Goal: Information Seeking & Learning: Check status

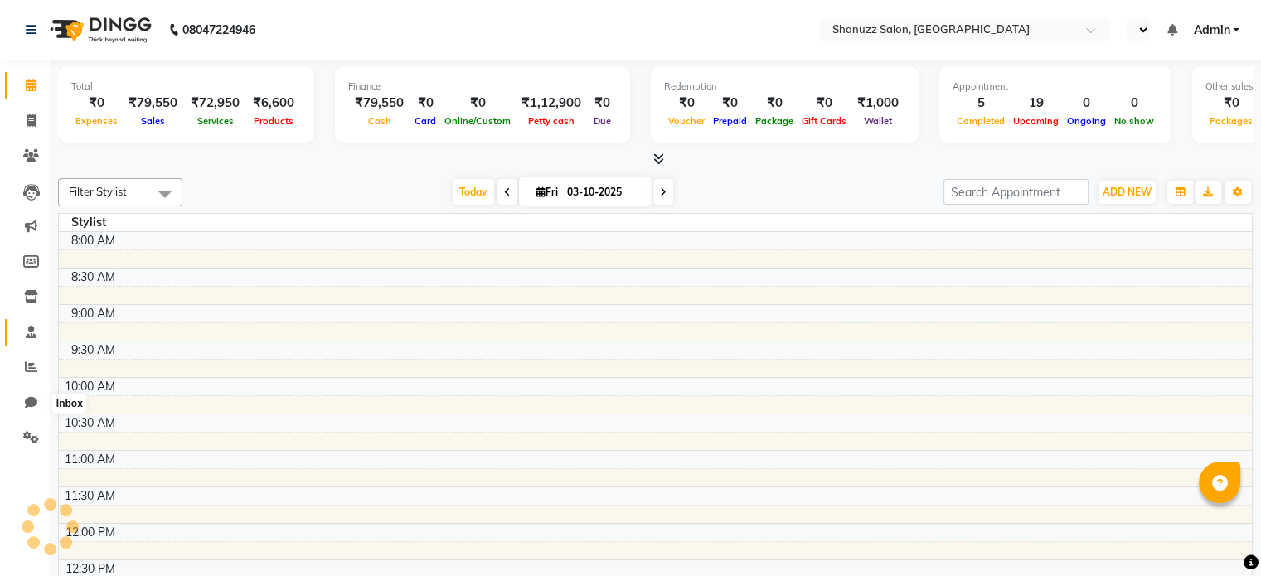
scroll to position [290, 0]
select select "en"
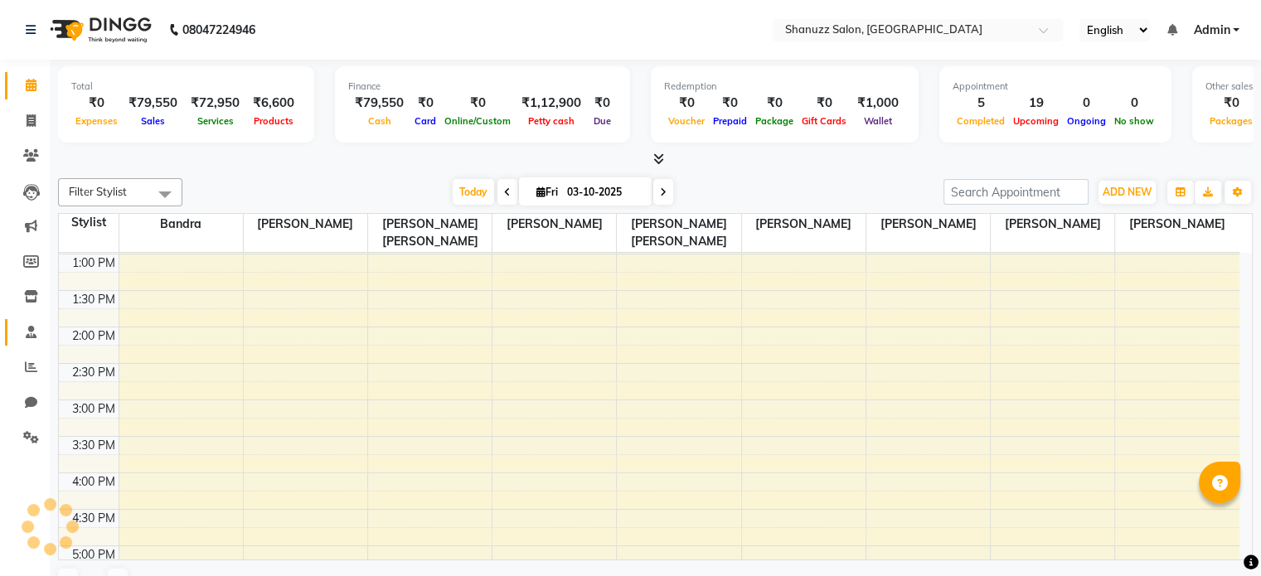
scroll to position [0, 0]
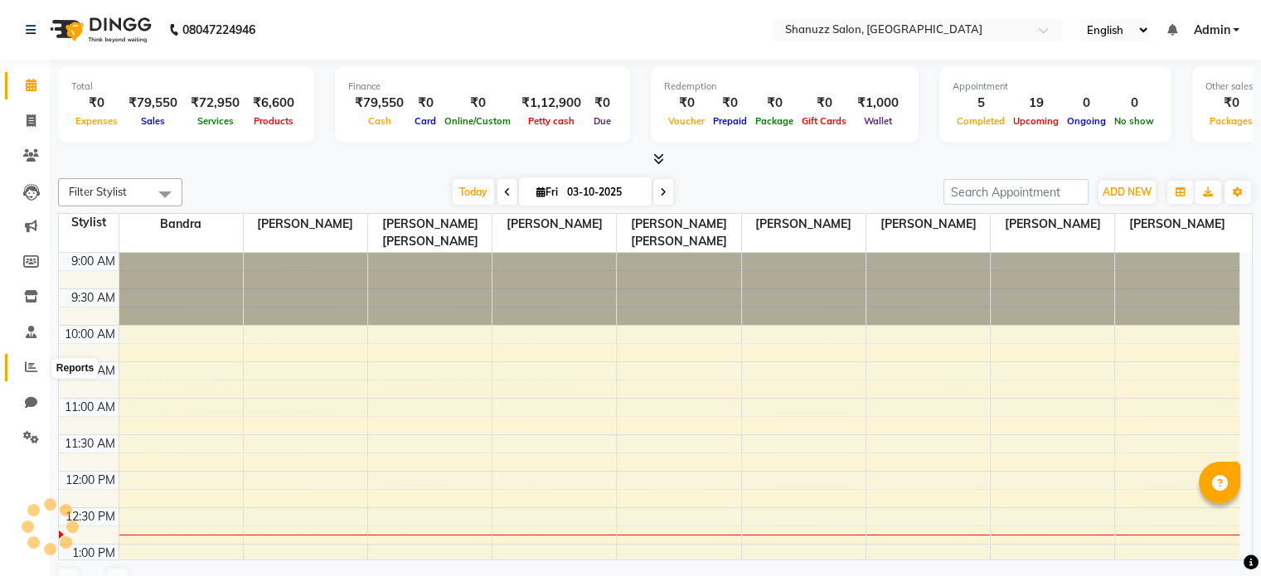
click at [36, 361] on icon at bounding box center [31, 366] width 12 height 12
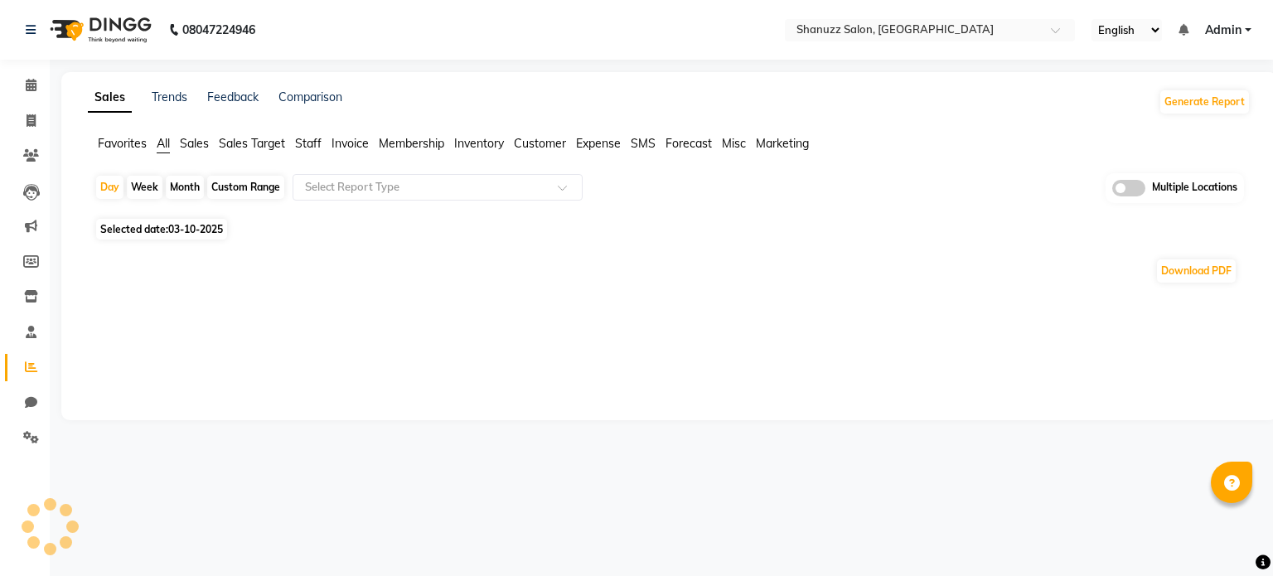
click at [178, 225] on span "03-10-2025" at bounding box center [195, 229] width 55 height 12
select select "10"
select select "2025"
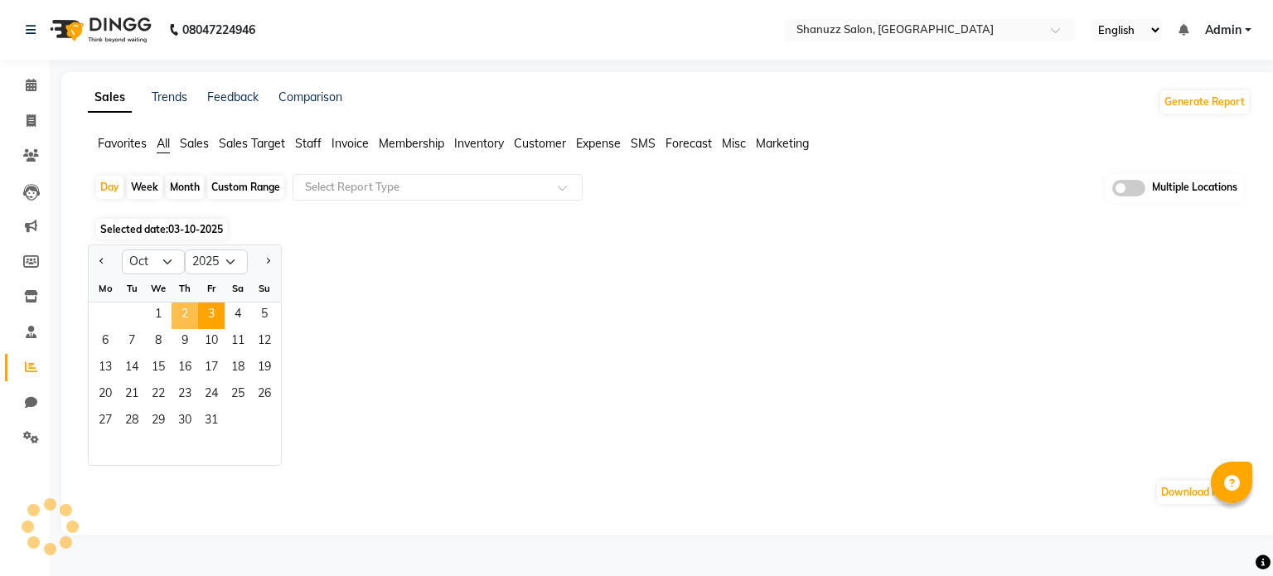
click at [182, 313] on span "2" at bounding box center [185, 315] width 27 height 27
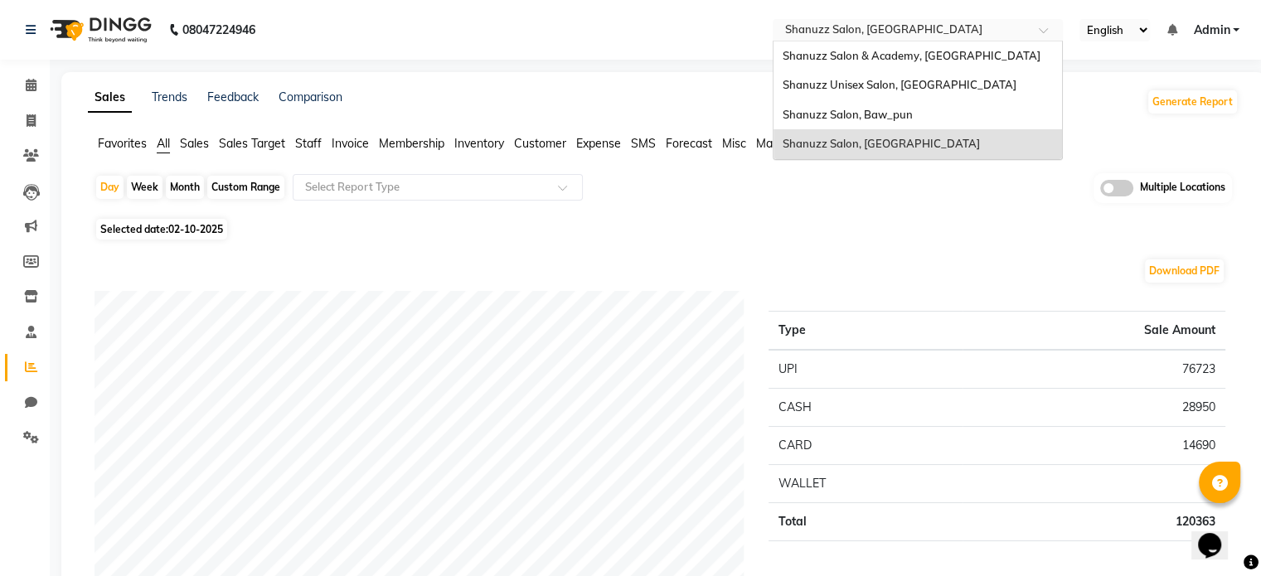
click at [1004, 36] on input "text" at bounding box center [901, 31] width 240 height 17
click at [909, 110] on span "Shanuzz Salon, Baw_pun" at bounding box center [846, 114] width 130 height 13
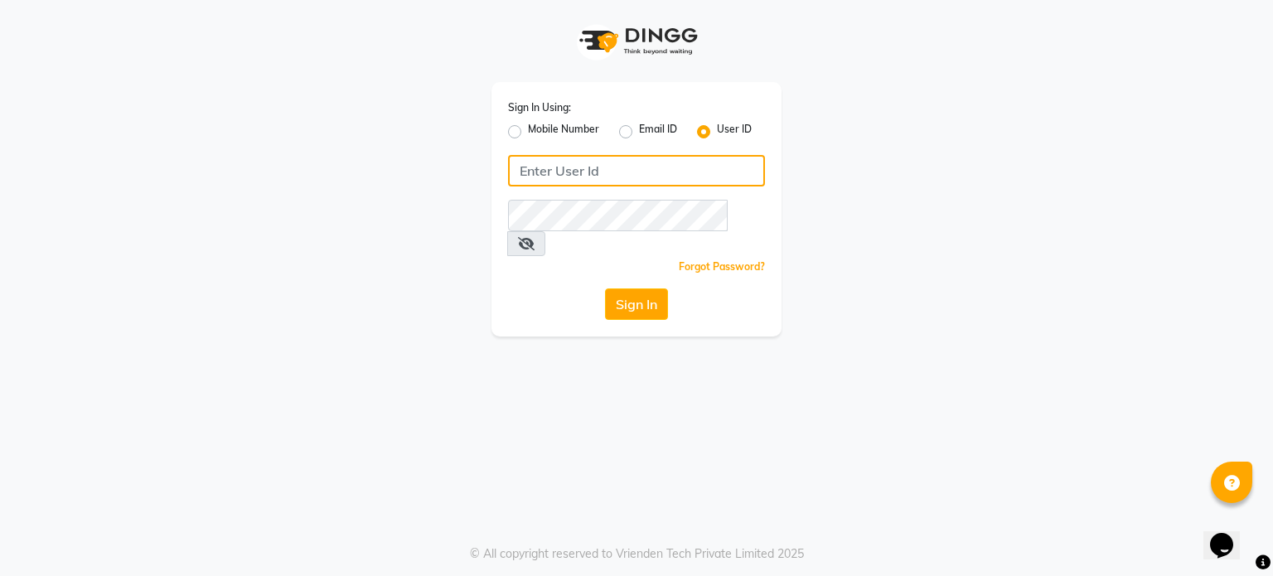
type input "shanuzz"
